Goal: Transaction & Acquisition: Purchase product/service

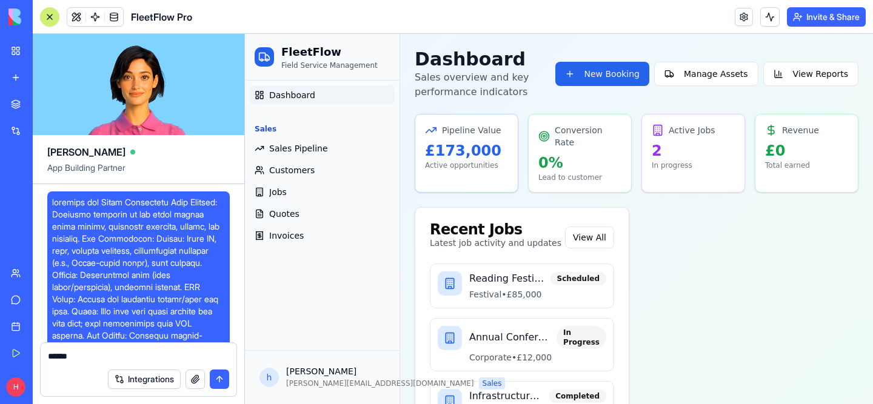
scroll to position [12639, 0]
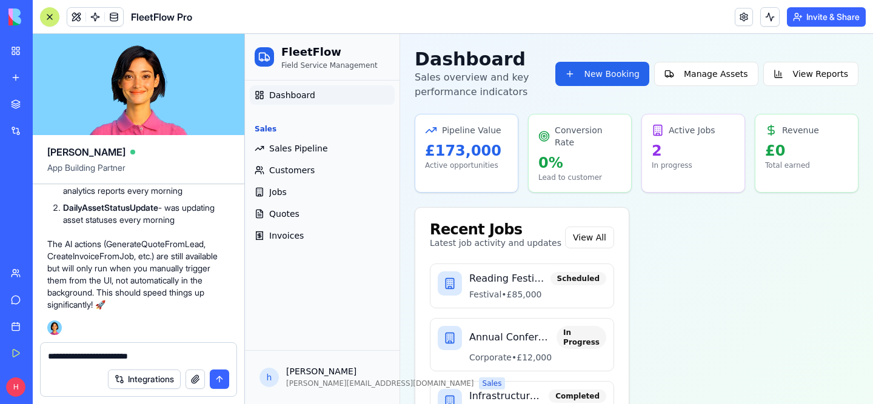
type textarea "**********"
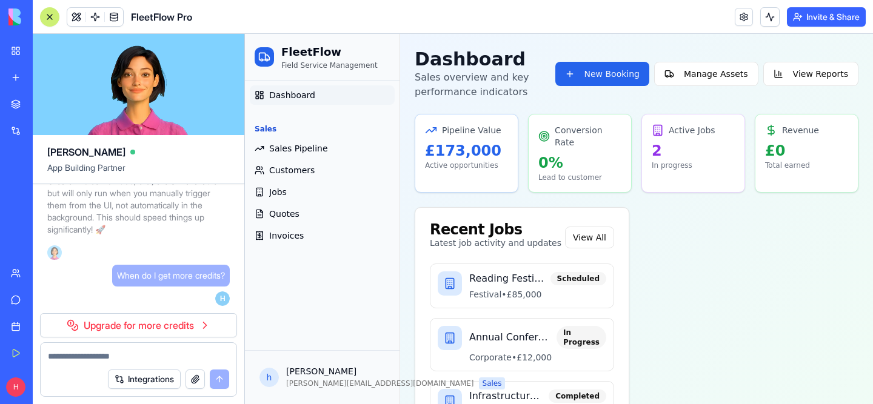
scroll to position [12714, 0]
click at [157, 321] on link "Upgrade for more credits" at bounding box center [138, 325] width 197 height 24
